Goal: Check status: Check status

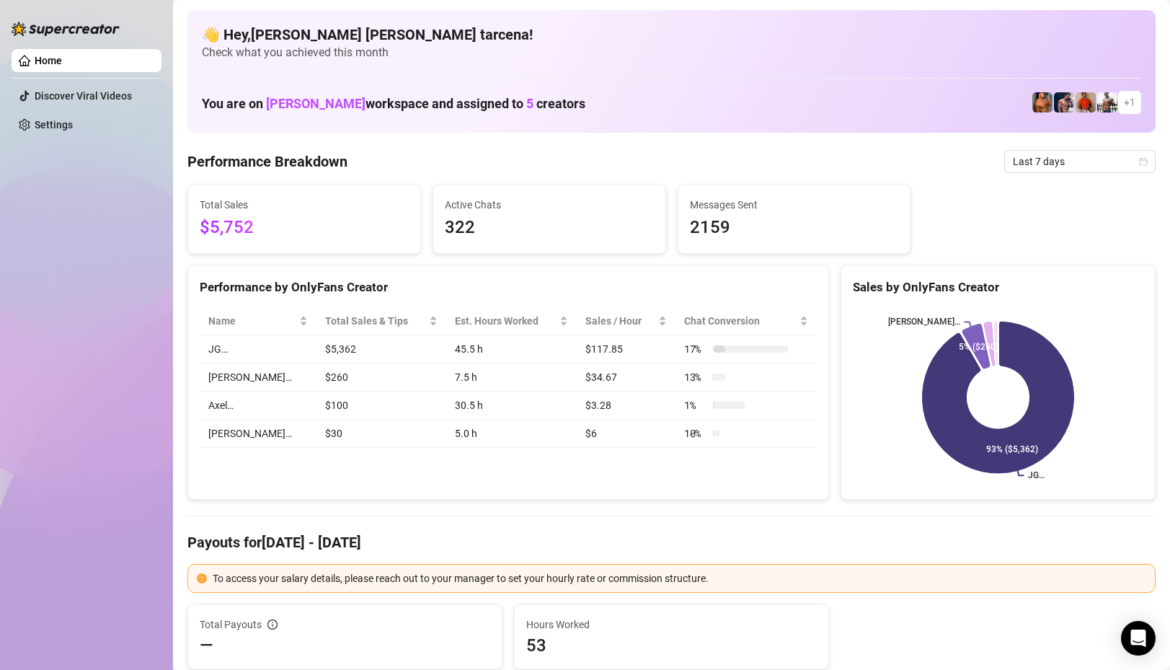
click at [1026, 192] on div "Total Sales $5,752 Active Chats 322 Messages Sent 2159" at bounding box center [672, 219] width 980 height 69
click at [1057, 169] on span "Last 7 days" at bounding box center [1080, 162] width 134 height 22
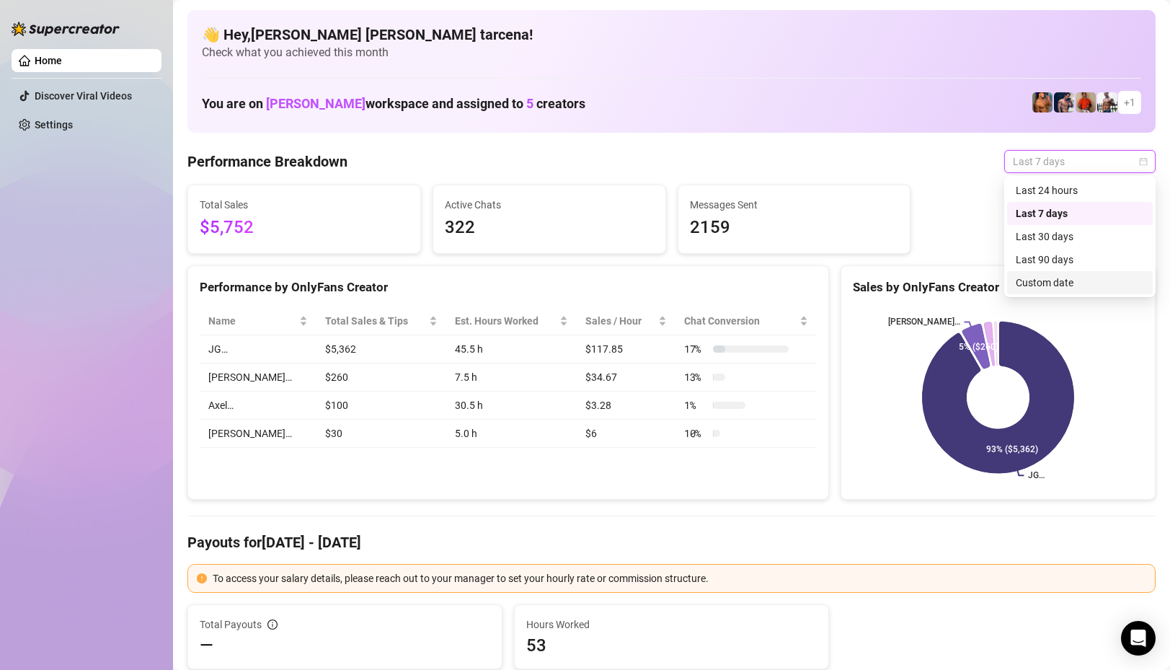
click at [1068, 291] on div "Custom date" at bounding box center [1080, 282] width 146 height 23
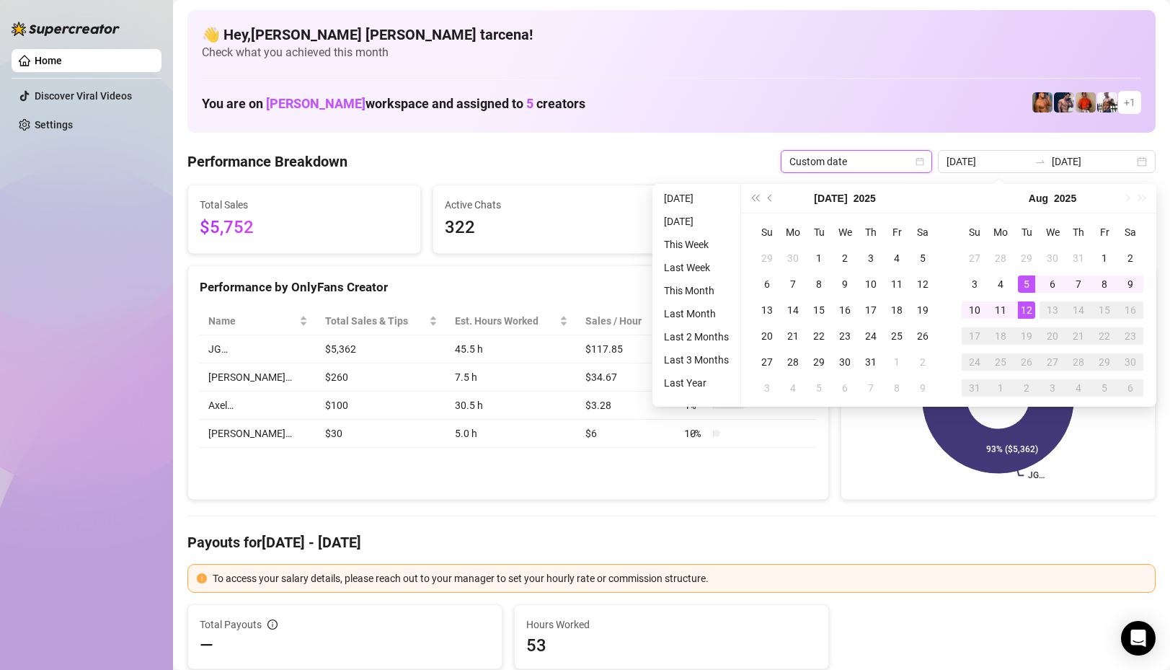
type input "[DATE]"
click at [1024, 306] on div "12" at bounding box center [1026, 309] width 17 height 17
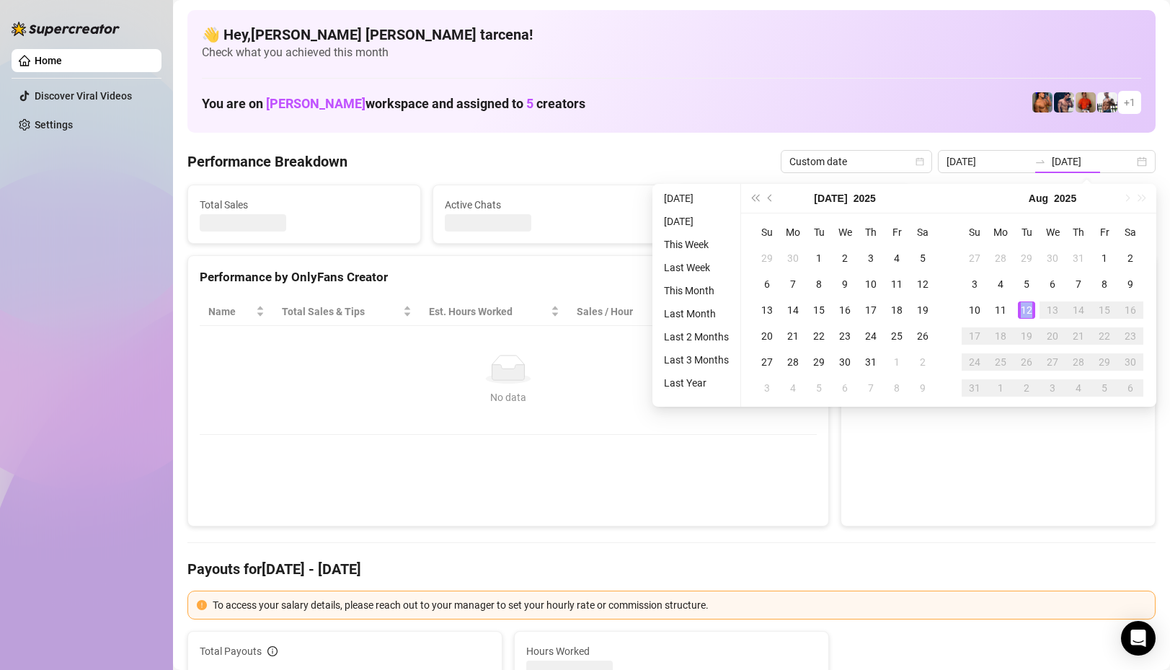
type input "[DATE]"
